Goal: Information Seeking & Learning: Learn about a topic

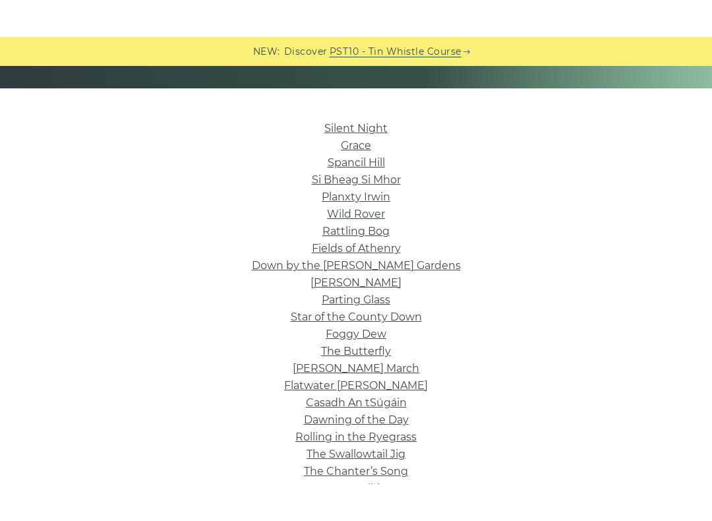
scroll to position [277, 0]
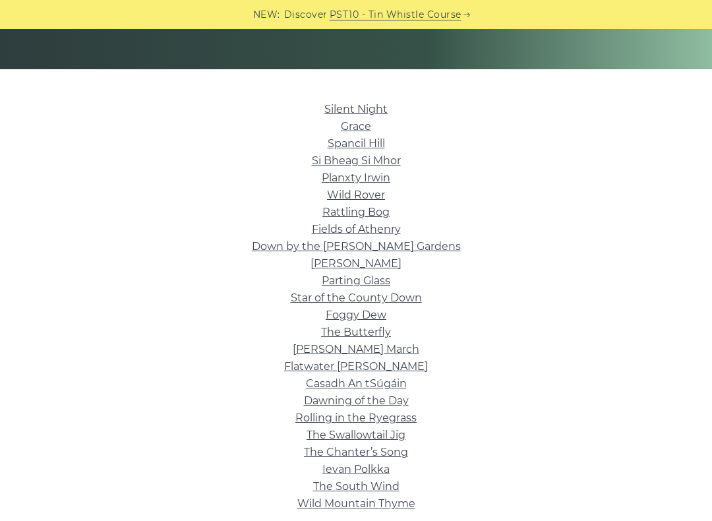
click at [373, 212] on link "Rattling Bog" at bounding box center [355, 212] width 67 height 13
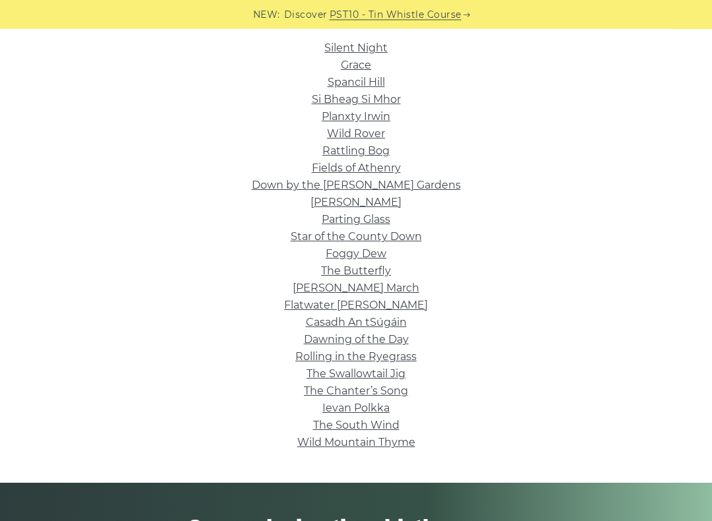
scroll to position [344, 0]
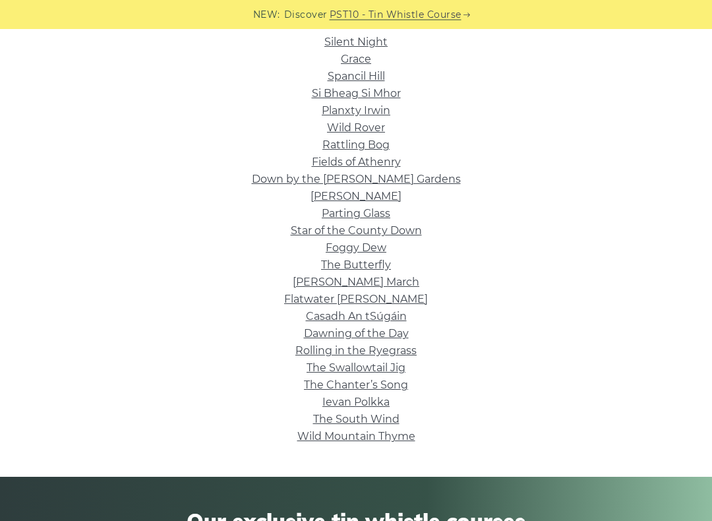
click at [406, 434] on link "Wild Mountain Thyme" at bounding box center [356, 437] width 118 height 13
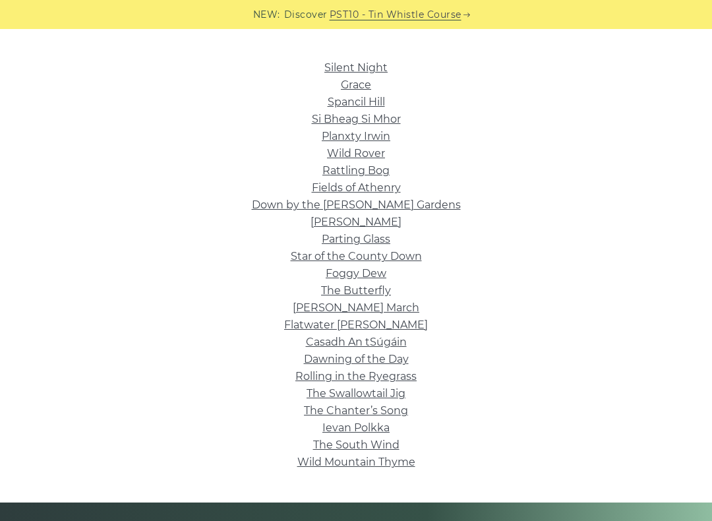
scroll to position [320, 0]
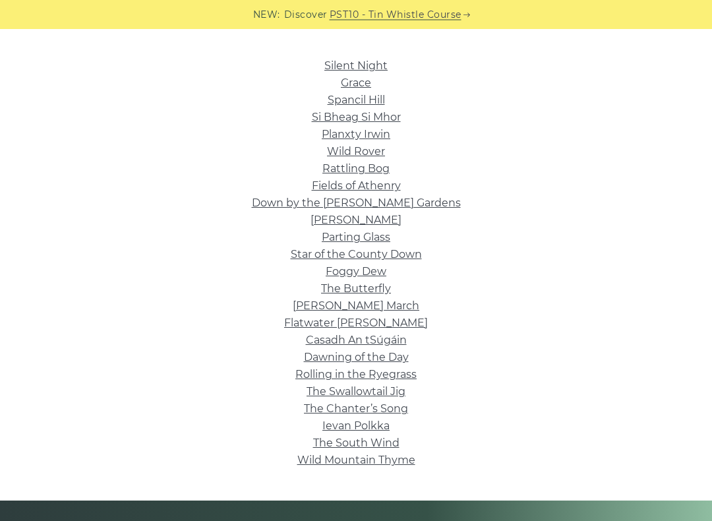
click at [388, 386] on link "The Swallowtail Jig" at bounding box center [356, 392] width 99 height 13
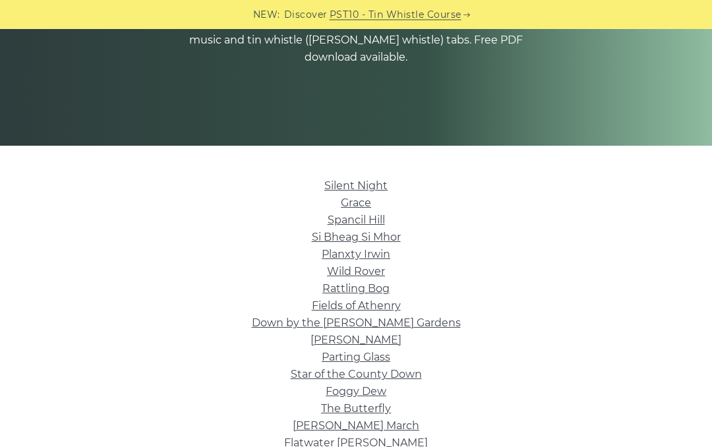
scroll to position [197, 0]
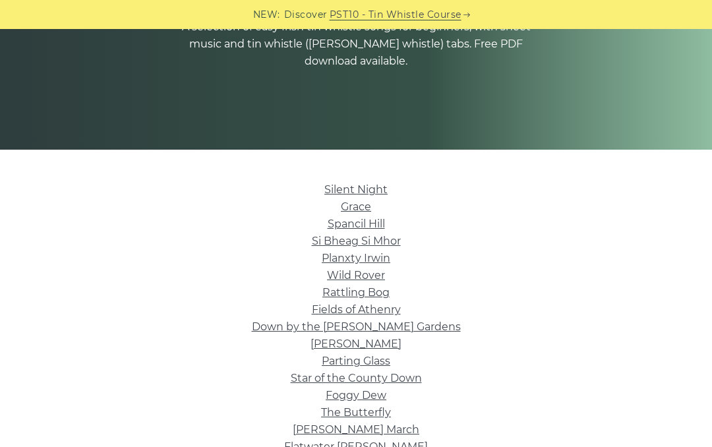
click at [370, 295] on link "Rattling Bog" at bounding box center [355, 292] width 67 height 13
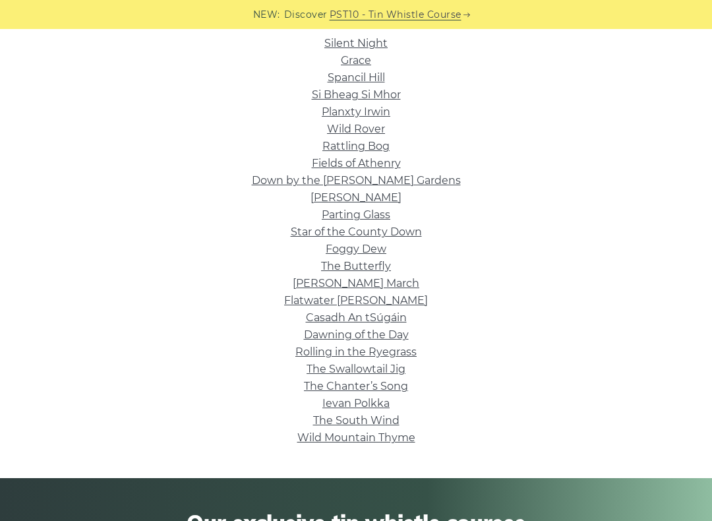
scroll to position [350, 0]
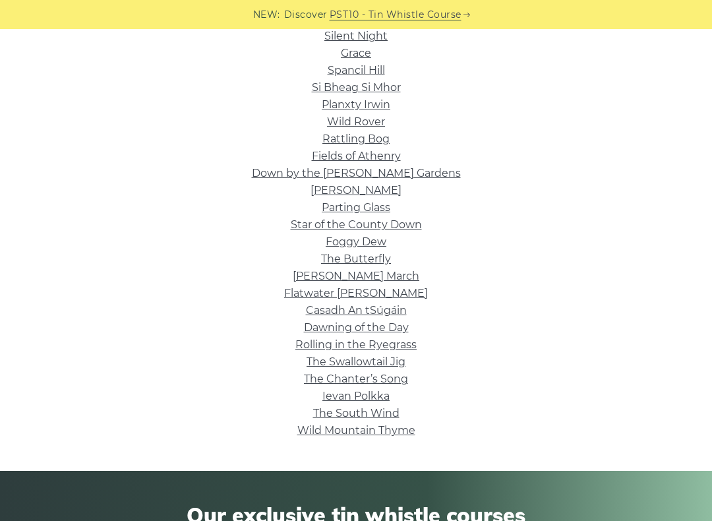
click at [400, 437] on link "Wild Mountain Thyme" at bounding box center [356, 430] width 118 height 13
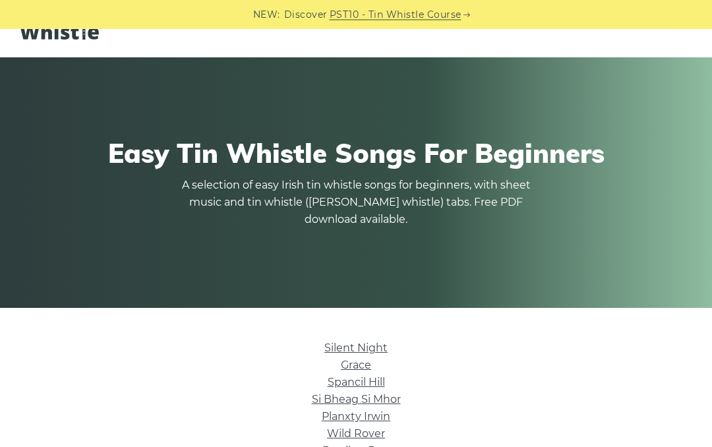
scroll to position [0, 0]
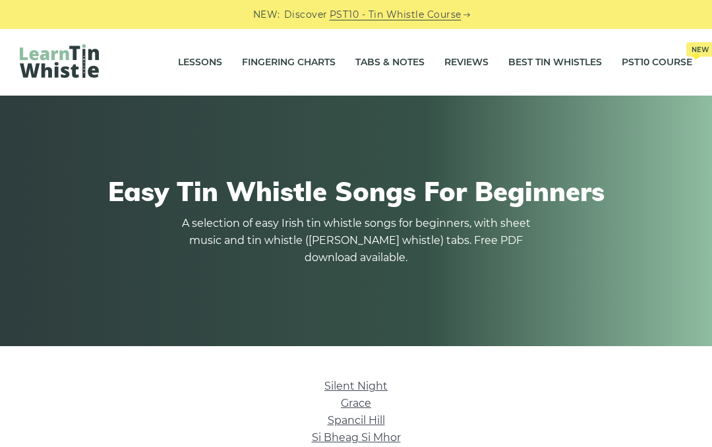
click at [315, 69] on link "Fingering Charts" at bounding box center [289, 62] width 94 height 33
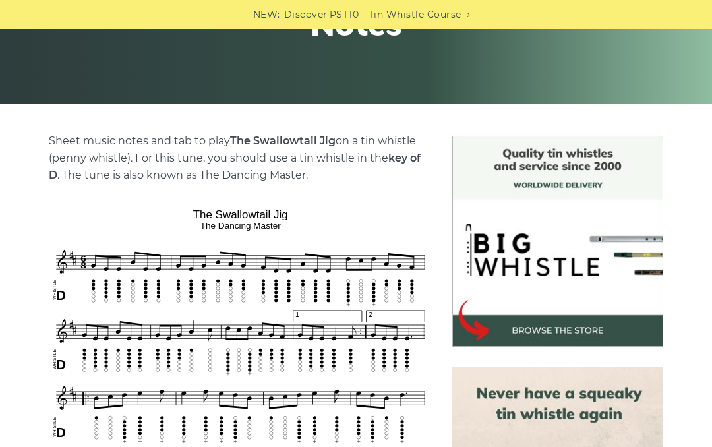
scroll to position [241, 0]
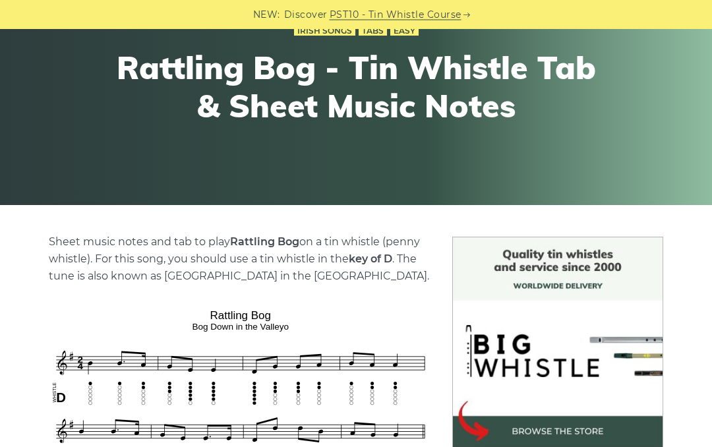
scroll to position [118, 0]
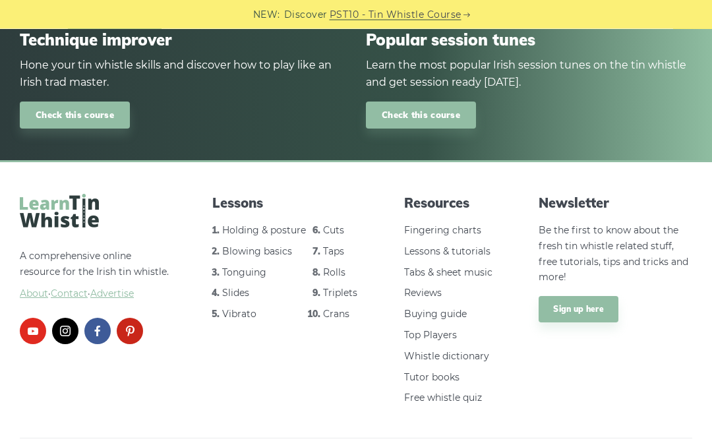
scroll to position [1726, 0]
